Goal: Navigation & Orientation: Find specific page/section

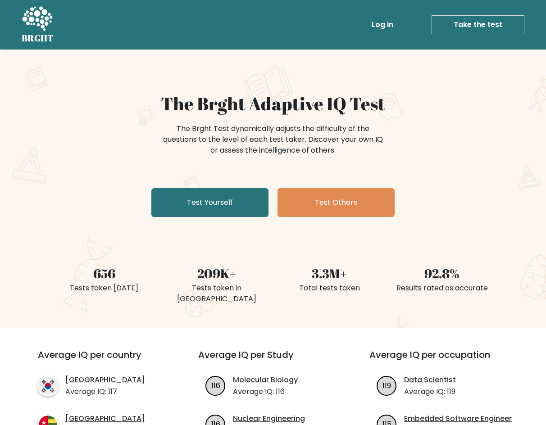
click at [374, 14] on ul "Log in Take the test Take the test" at bounding box center [428, 25] width 191 height 26
click at [378, 24] on link "Log in" at bounding box center [382, 25] width 29 height 18
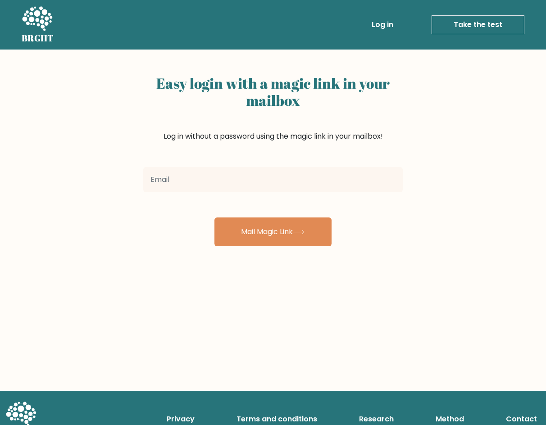
click at [251, 178] on input "email" at bounding box center [272, 179] width 259 height 25
type input "[EMAIL_ADDRESS][DOMAIN_NAME]"
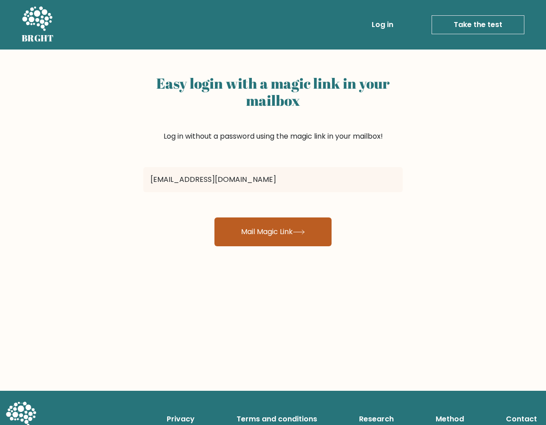
click at [249, 230] on button "Mail Magic Link" at bounding box center [272, 231] width 117 height 29
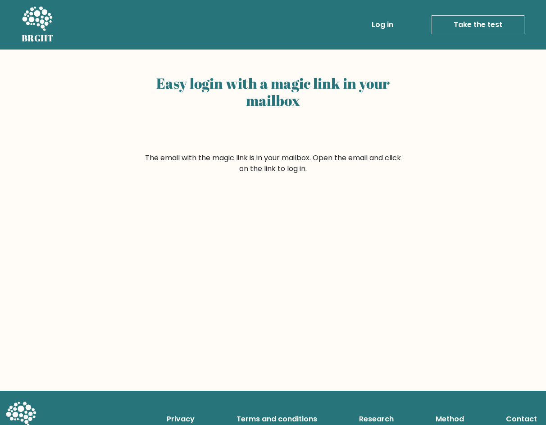
click at [209, 156] on form "The email with the magic link is in your mailbox. Open the email and click on t…" at bounding box center [272, 164] width 259 height 22
click at [300, 195] on div "Easy login with a magic link in your mailbox The email with the magic link is i…" at bounding box center [273, 220] width 546 height 341
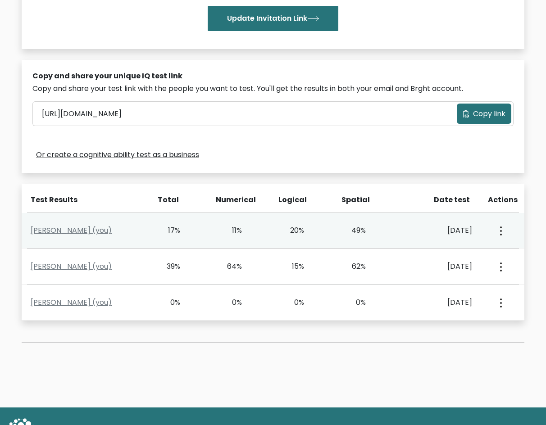
scroll to position [225, 0]
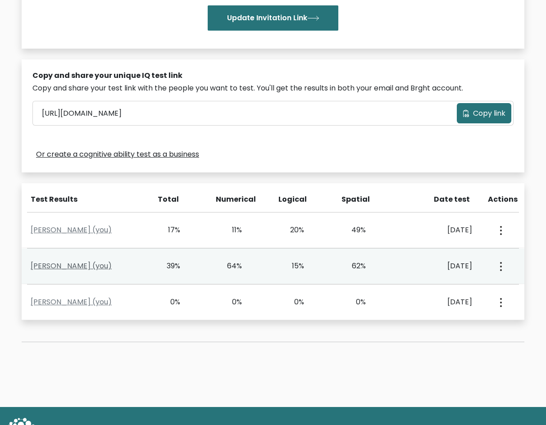
click at [112, 265] on link "[PERSON_NAME] (you)" at bounding box center [71, 266] width 81 height 10
